Goal: Communication & Community: Answer question/provide support

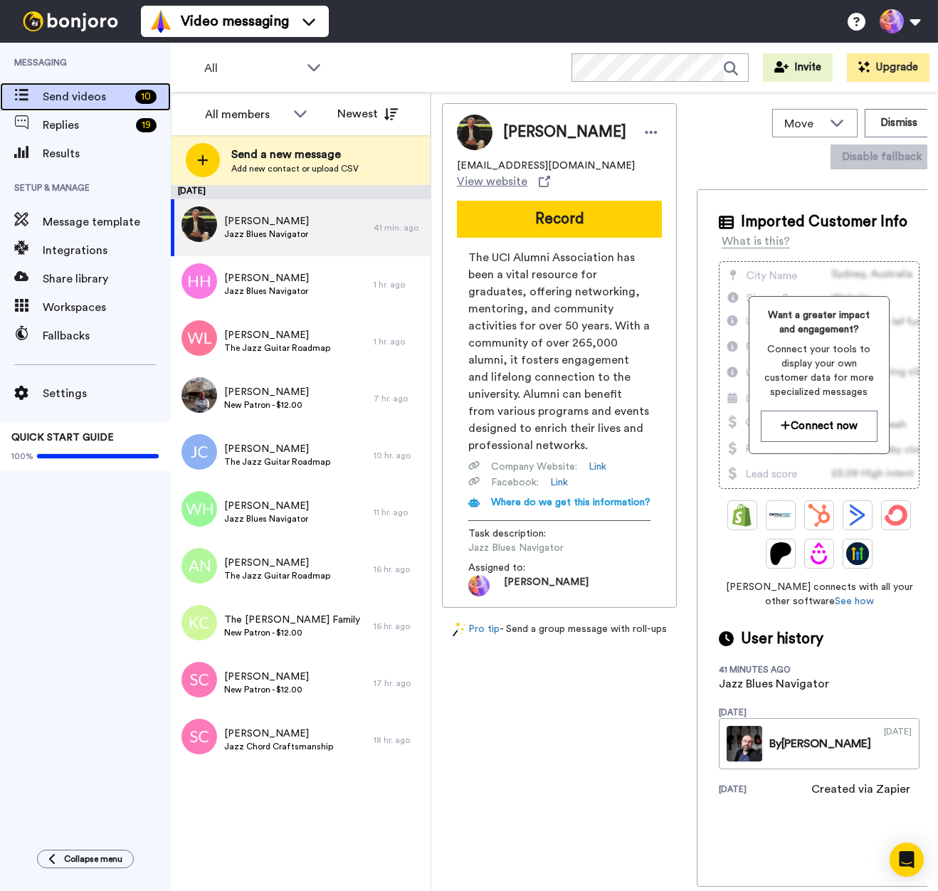
click at [78, 101] on span "Send videos" at bounding box center [86, 96] width 87 height 17
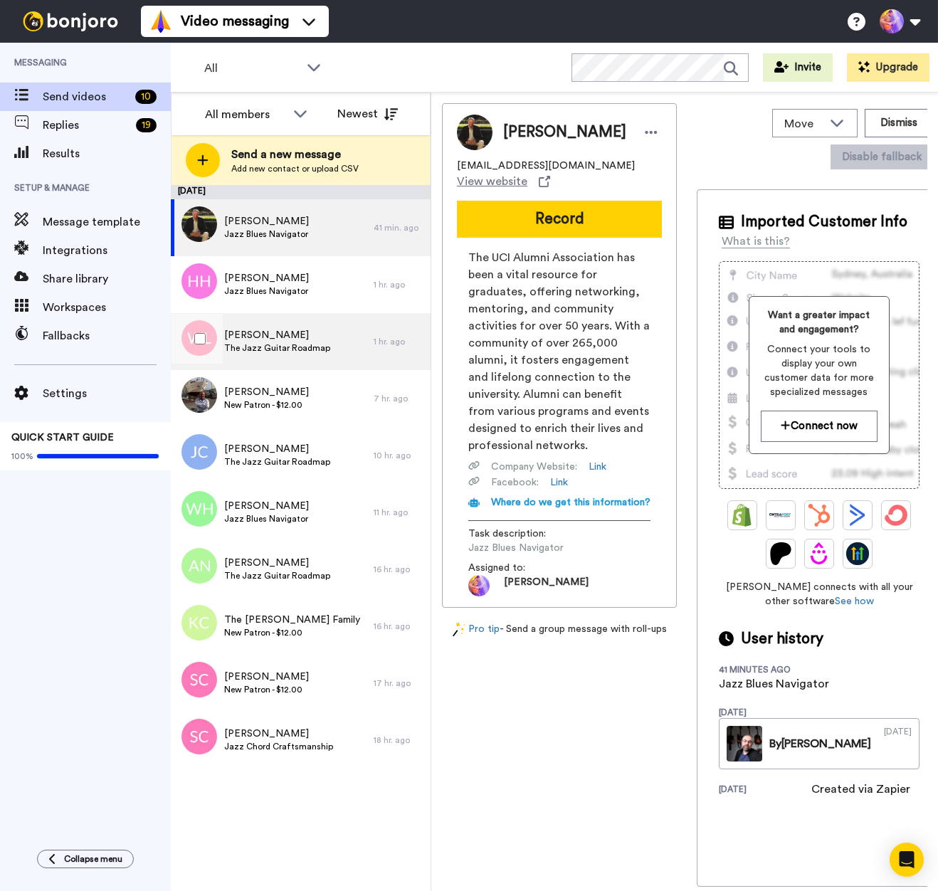
click at [302, 339] on span "[PERSON_NAME]" at bounding box center [277, 335] width 106 height 14
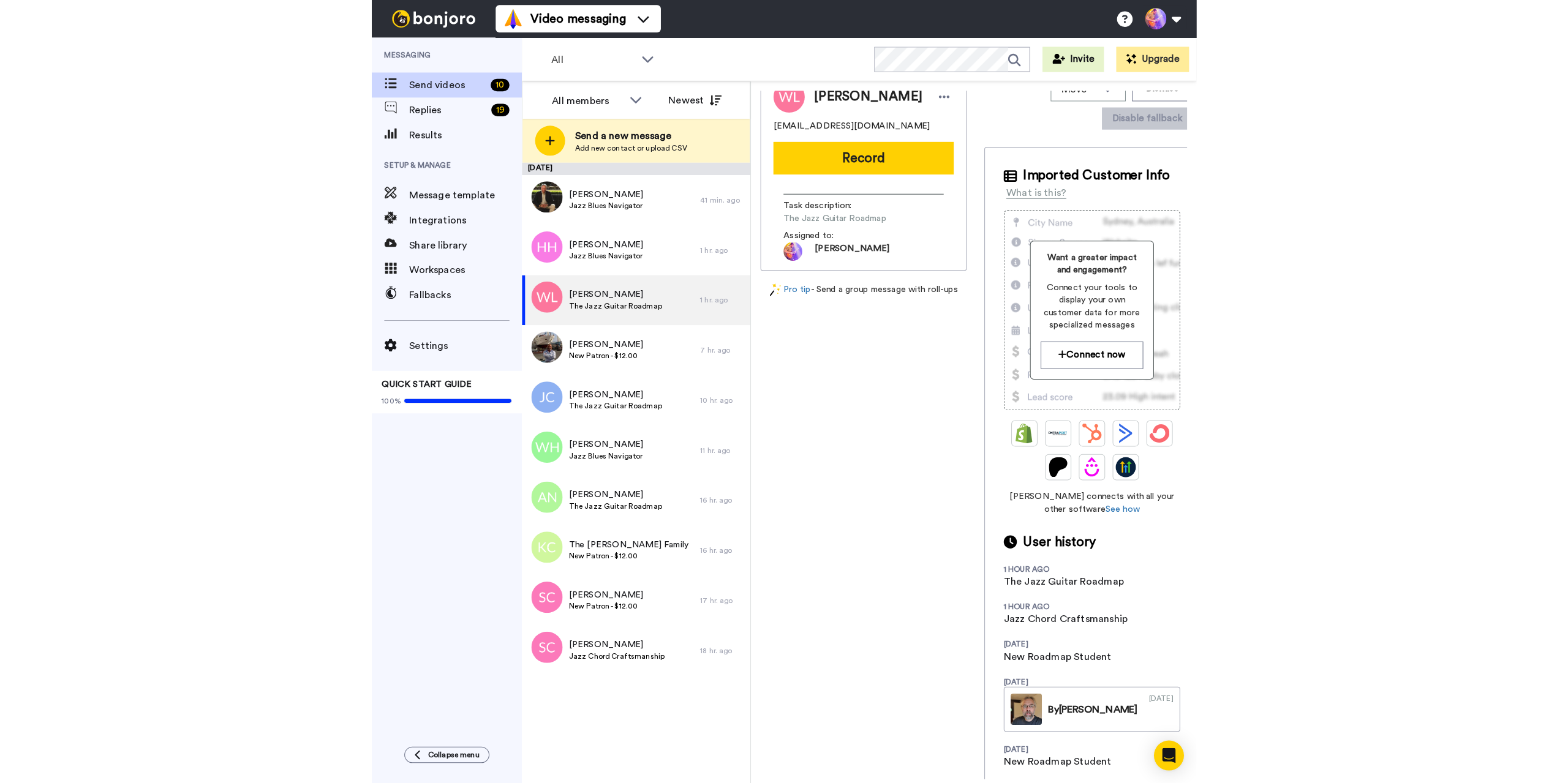
scroll to position [28, 0]
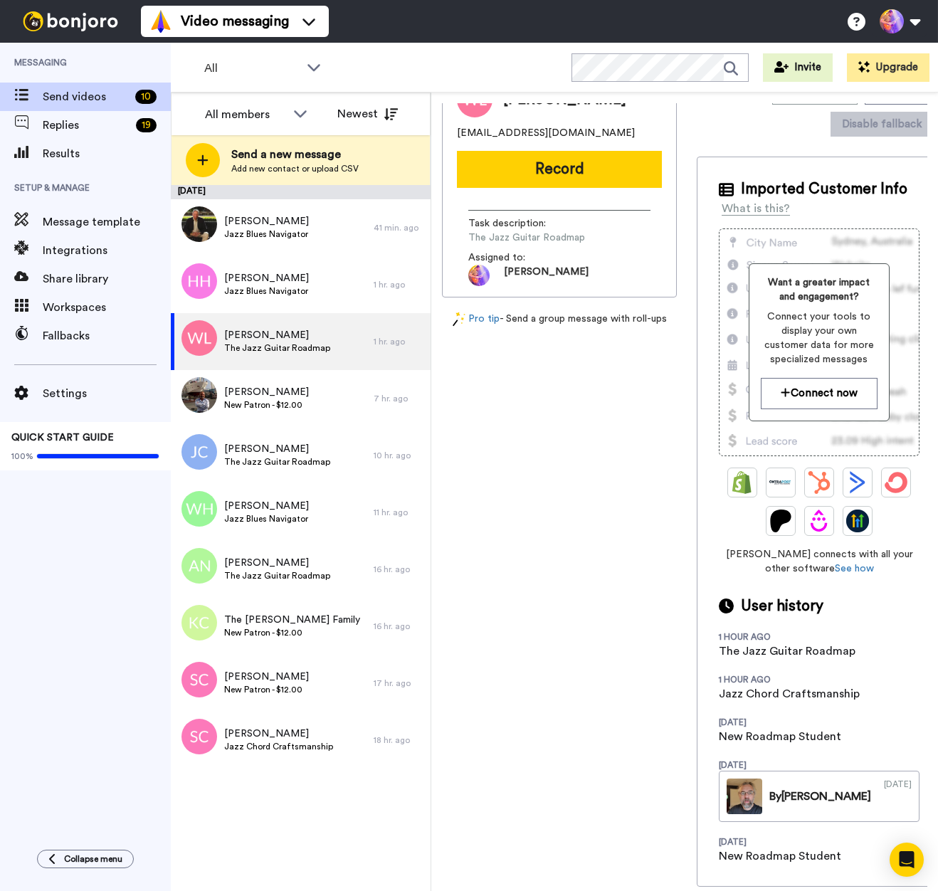
click at [557, 551] on div "William Lumley bill.lumley54@gmail.com Record Task description : The Jazz Guita…" at bounding box center [559, 461] width 235 height 783
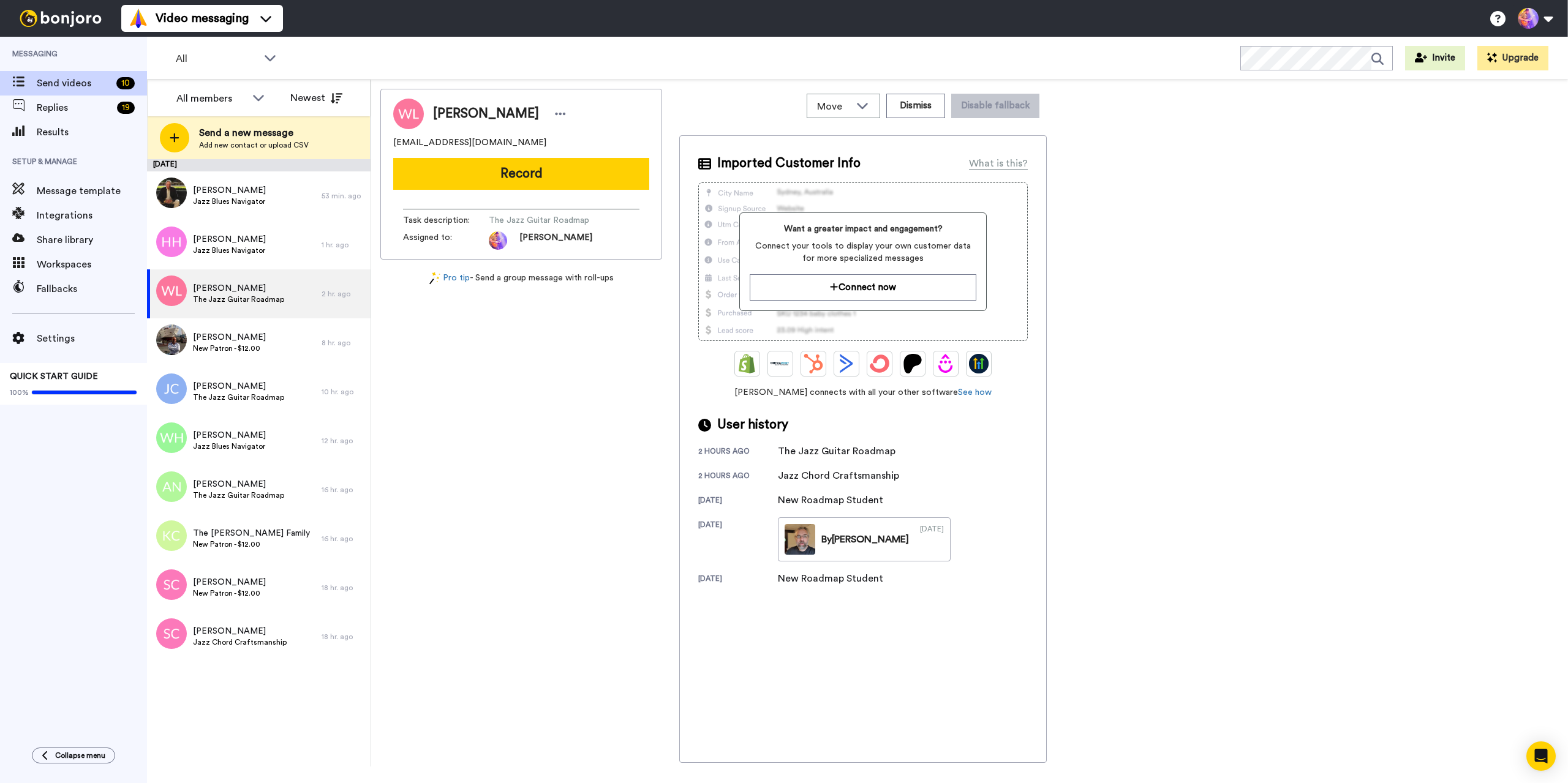
scroll to position [0, 0]
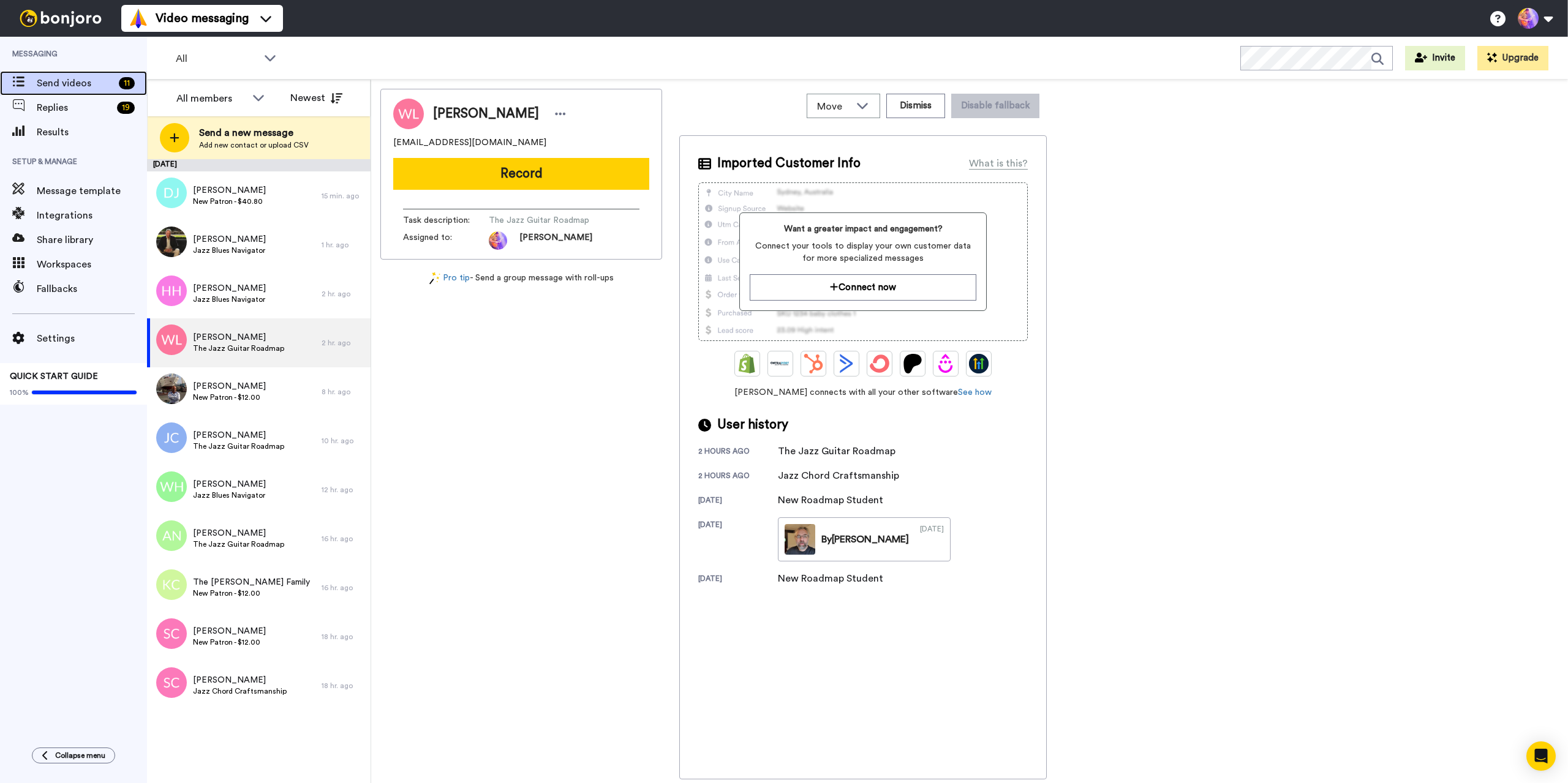
click at [65, 84] on span "Send videos" at bounding box center [76, 83] width 77 height 15
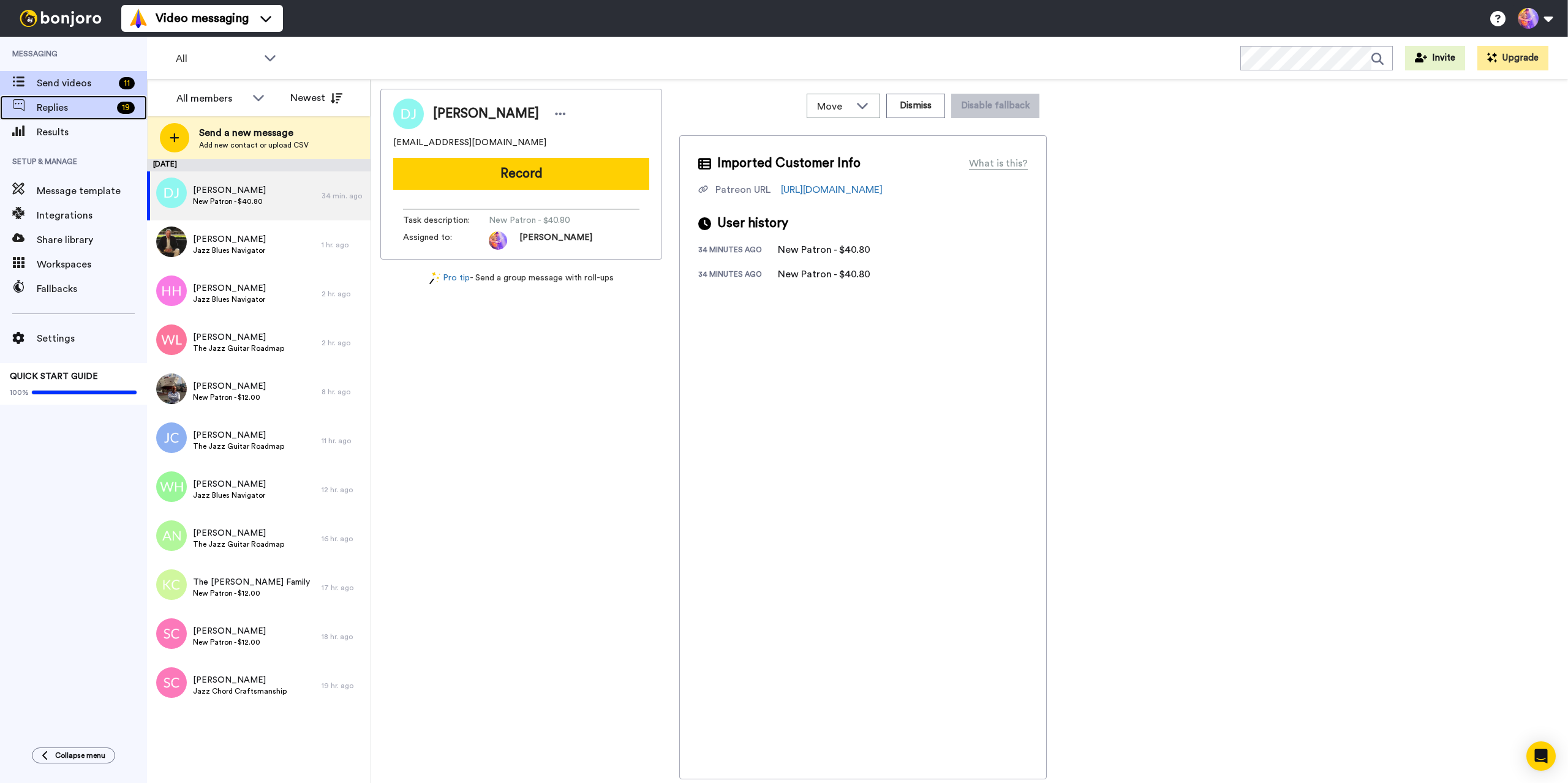
click at [71, 110] on span "Replies" at bounding box center [75, 108] width 76 height 15
